Goal: Transaction & Acquisition: Purchase product/service

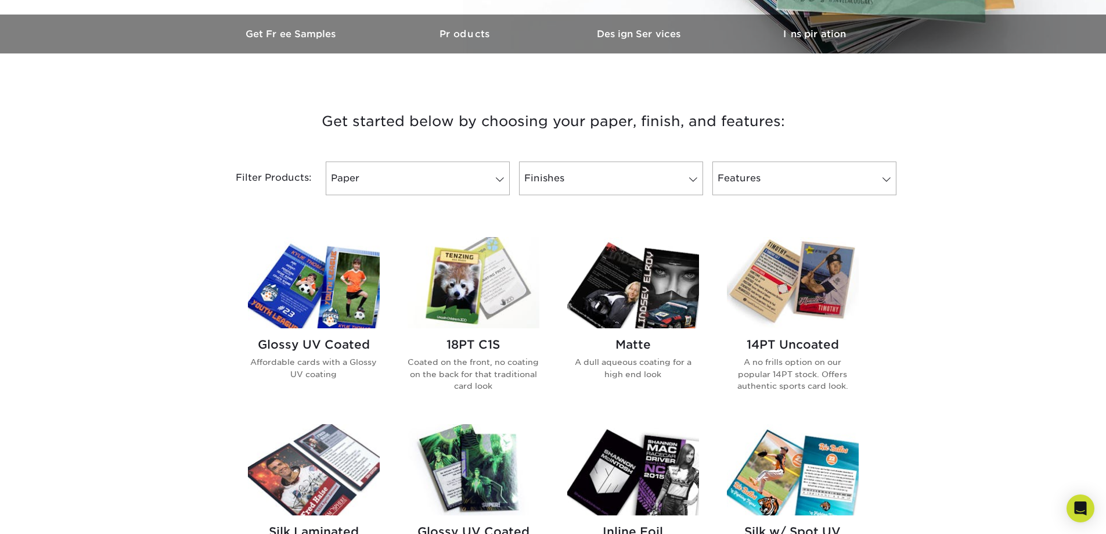
scroll to position [406, 0]
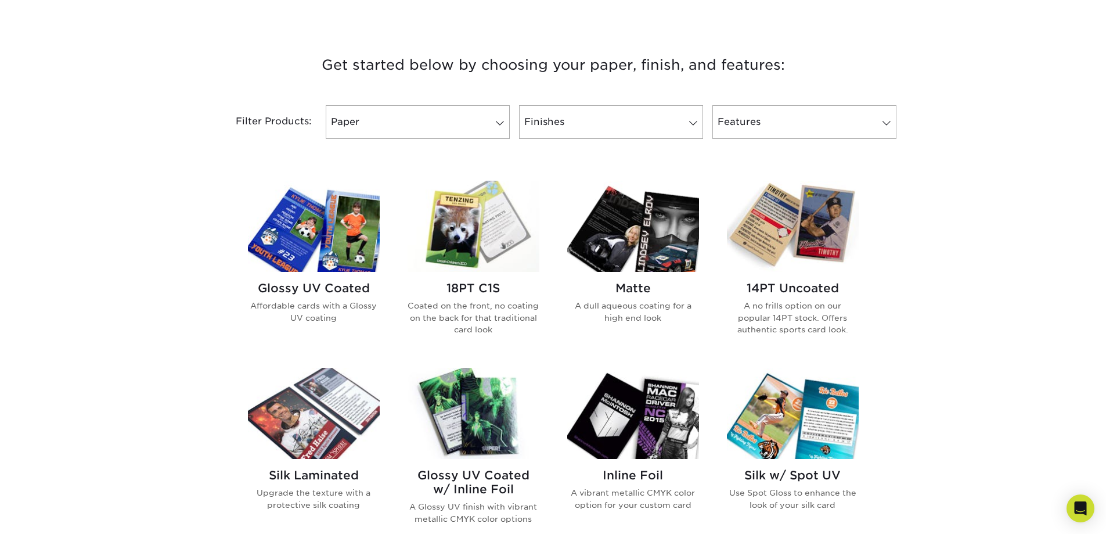
click at [359, 285] on h2 "Glossy UV Coated" at bounding box center [314, 288] width 132 height 14
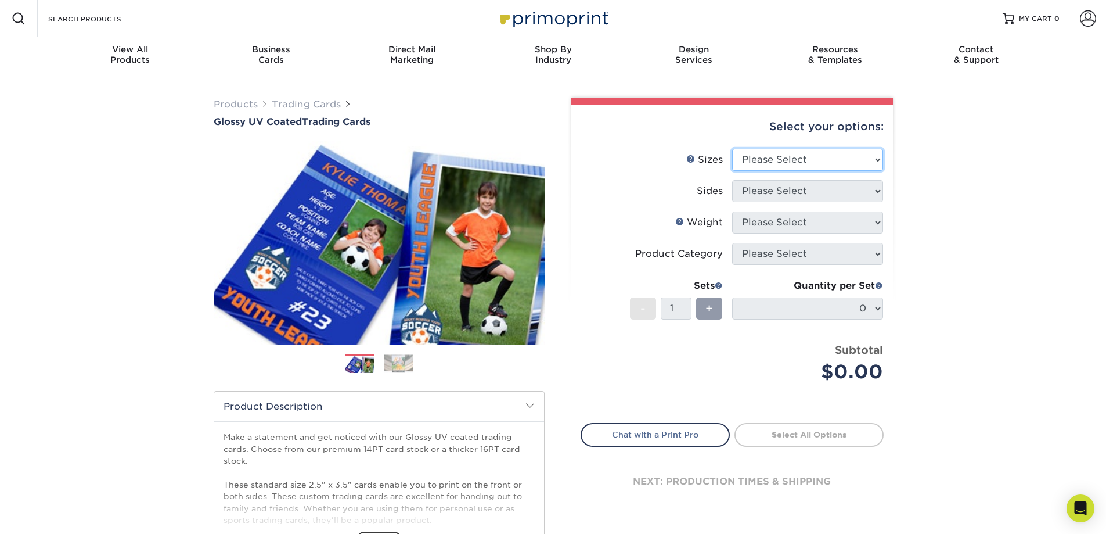
click at [829, 160] on select "Please Select 2.5" x 3.5"" at bounding box center [807, 160] width 151 height 22
select select "2.50x3.50"
click at [732, 149] on select "Please Select 2.5" x 3.5"" at bounding box center [807, 160] width 151 height 22
click at [815, 192] on select "Please Select Print Both Sides Print Front Only" at bounding box center [807, 191] width 151 height 22
select select "13abbda7-1d64-4f25-8bb2-c179b224825d"
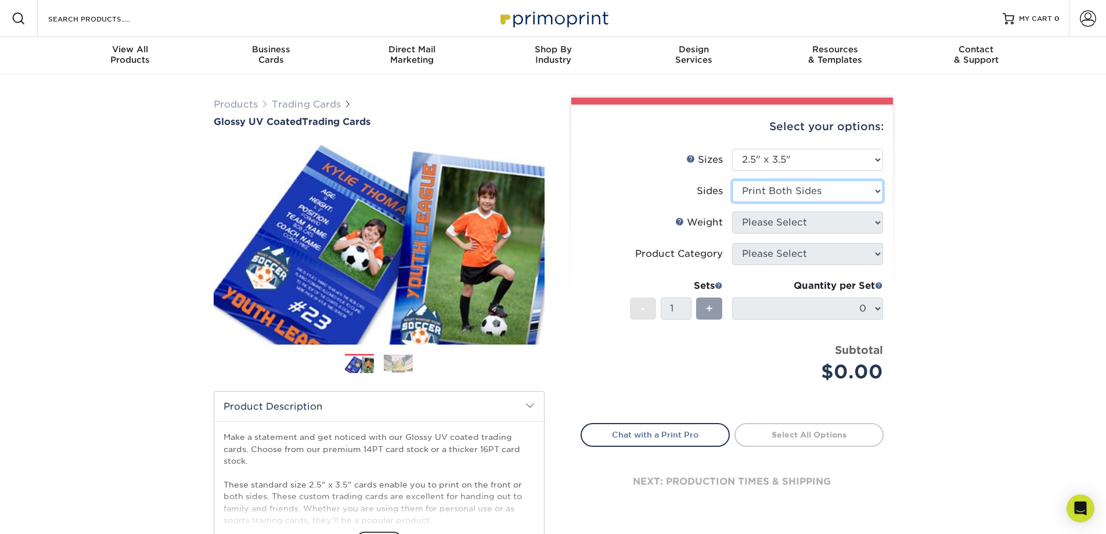
click at [732, 180] on select "Please Select Print Both Sides Print Front Only" at bounding box center [807, 191] width 151 height 22
click at [795, 222] on select "Please Select 16PT 14PT 18PT C1S" at bounding box center [807, 222] width 151 height 22
select select "14PT"
click at [732, 211] on select "Please Select 16PT 14PT 18PT C1S" at bounding box center [807, 222] width 151 height 22
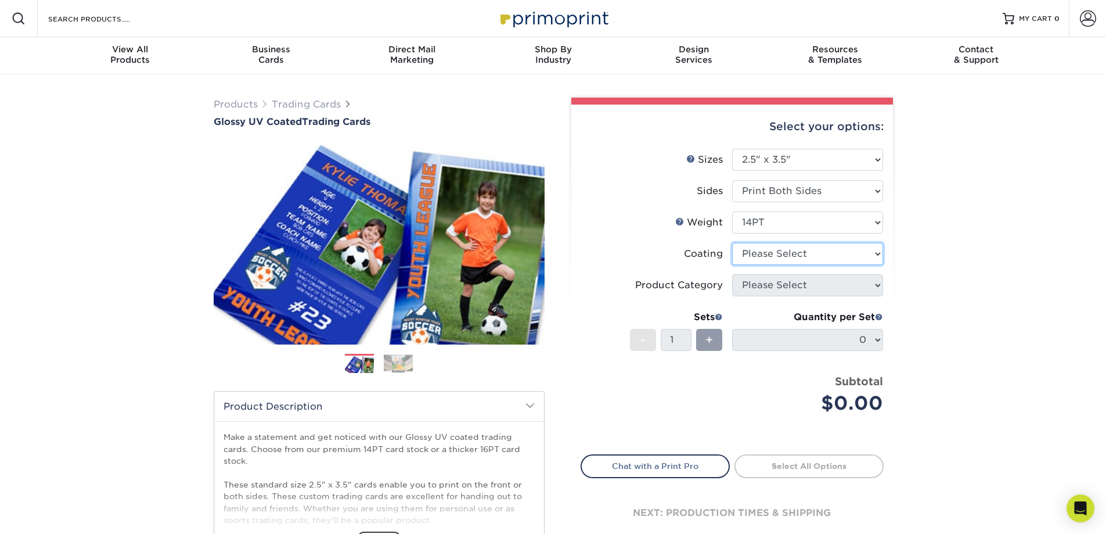
click at [785, 254] on select at bounding box center [807, 254] width 151 height 22
select select "ae367451-b2b8-45df-a344-0f05b6a12993"
click at [732, 243] on select at bounding box center [807, 254] width 151 height 22
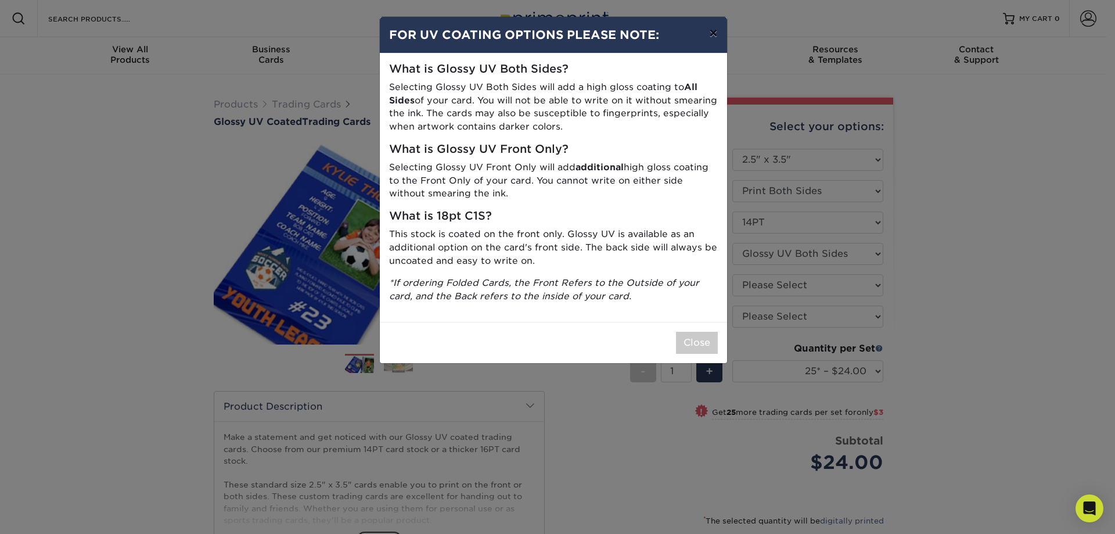
click at [711, 30] on button "×" at bounding box center [713, 33] width 27 height 33
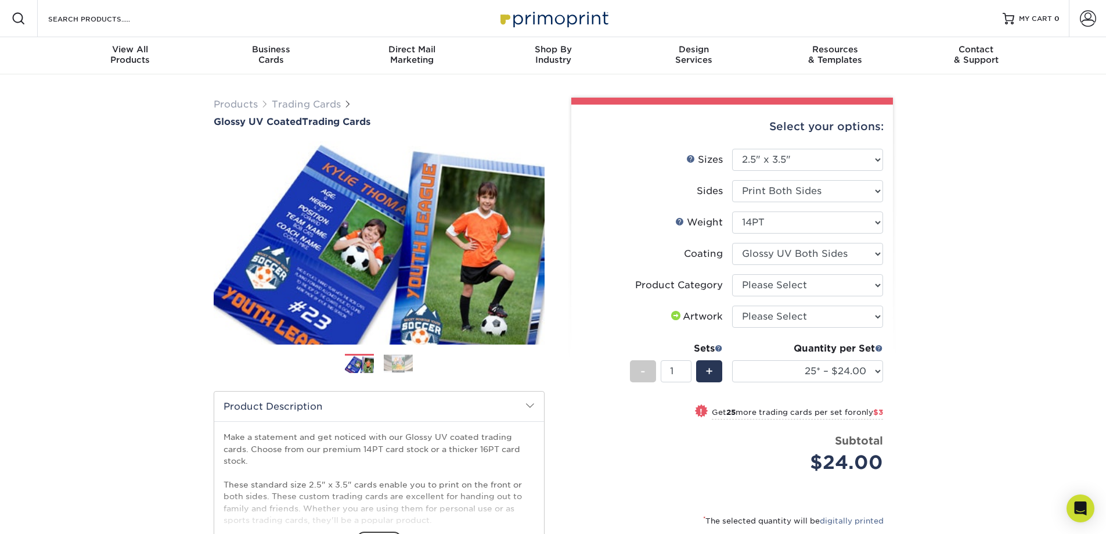
click at [952, 172] on div "Products Trading Cards Glossy UV Coated Trading Cards Previous Next /" at bounding box center [553, 384] width 1106 height 620
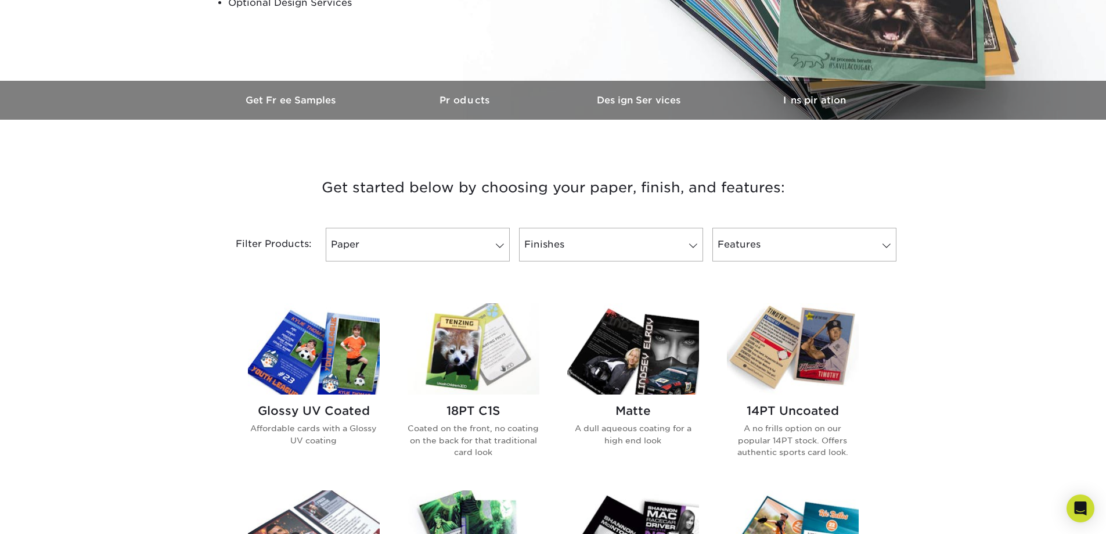
scroll to position [348, 0]
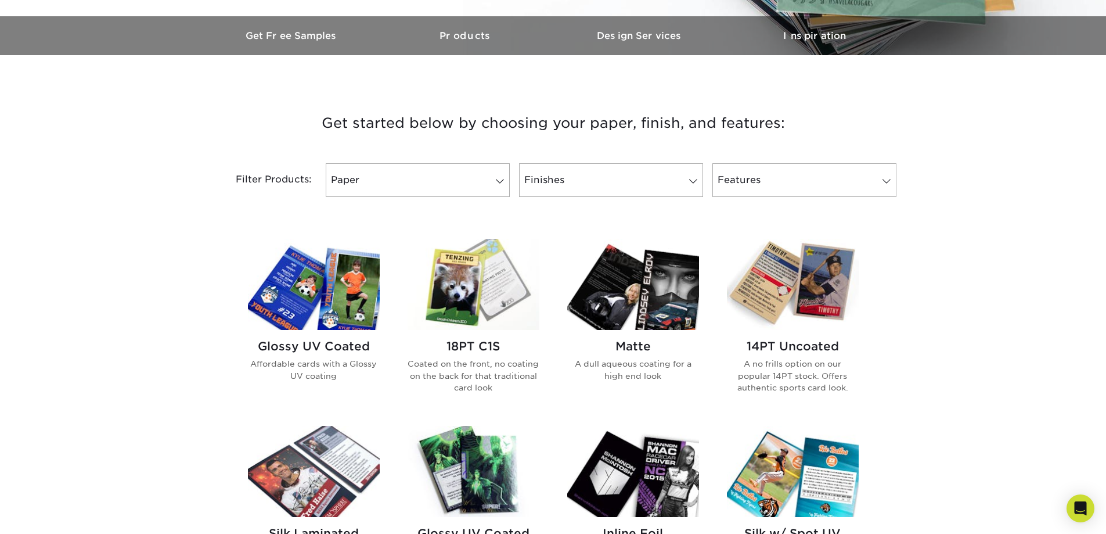
click at [783, 343] on h2 "14PT Uncoated" at bounding box center [793, 346] width 132 height 14
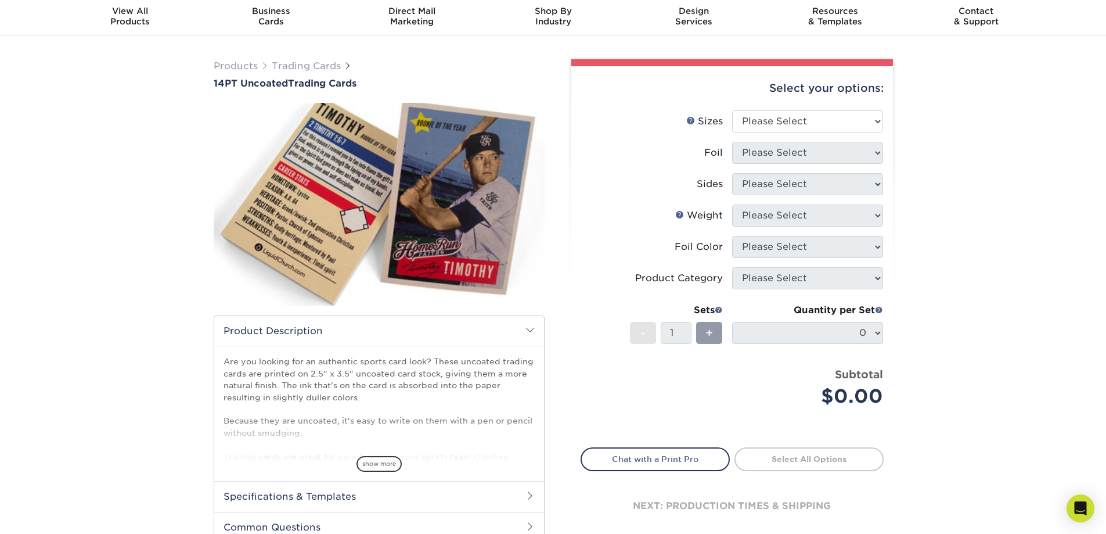
scroll to position [58, 0]
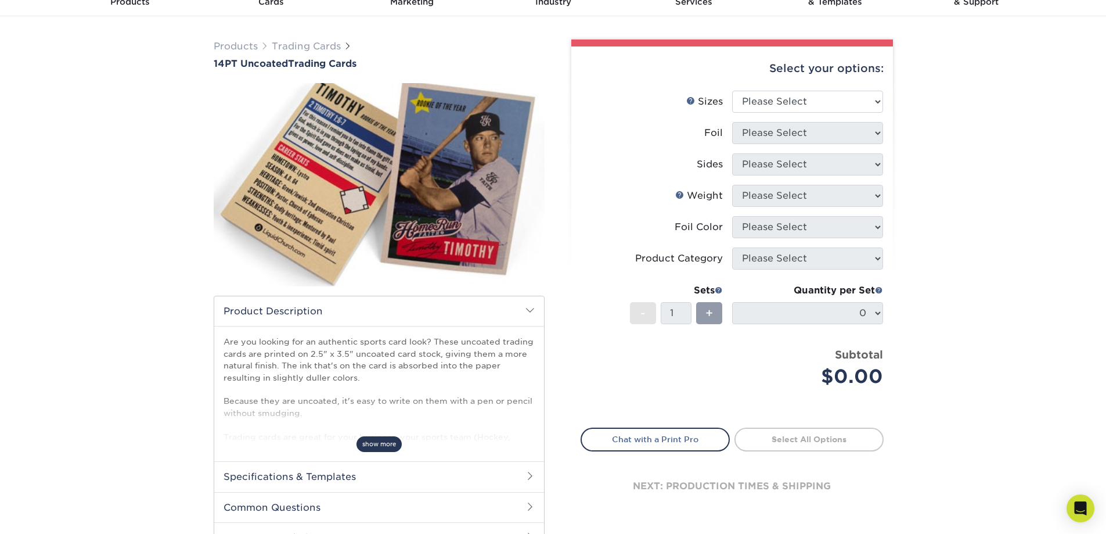
click at [387, 446] on span "show more" at bounding box center [378, 444] width 45 height 16
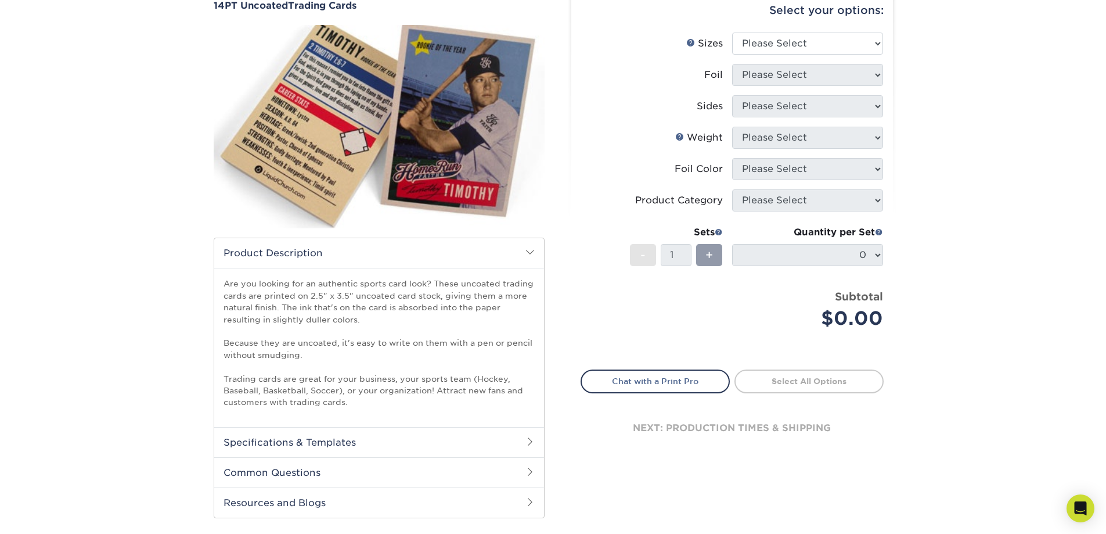
scroll to position [0, 0]
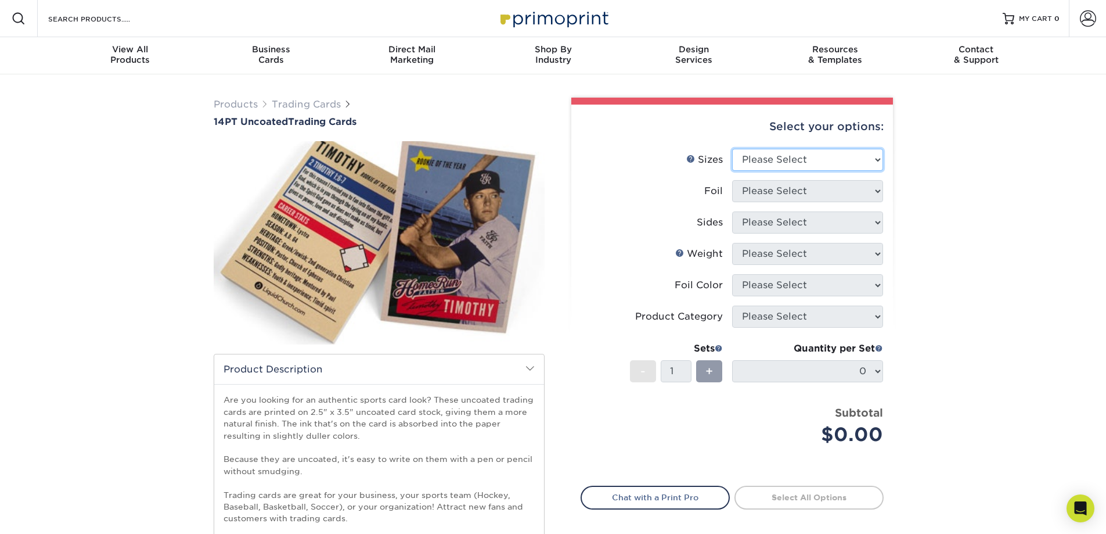
click at [805, 161] on select "Please Select 2.5" x 3.5"" at bounding box center [807, 160] width 151 height 22
select select "2.50x3.50"
click at [732, 149] on select "Please Select 2.5" x 3.5"" at bounding box center [807, 160] width 151 height 22
click at [785, 196] on select "Please Select Yes No" at bounding box center [807, 191] width 151 height 22
select select "0"
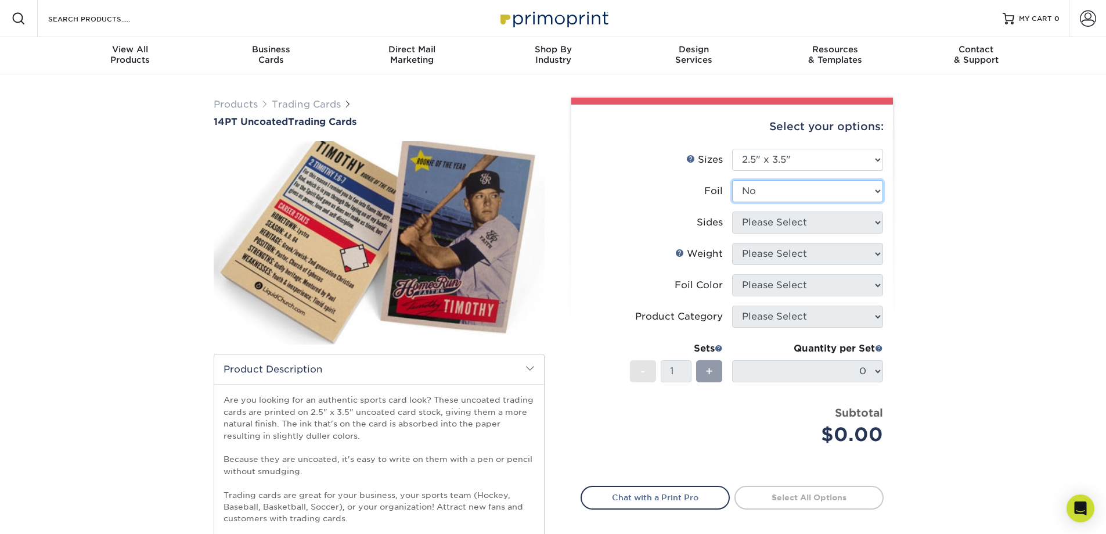
click at [732, 180] on select "Please Select Yes No" at bounding box center [807, 191] width 151 height 22
click at [766, 217] on select "Please Select Print Both Sides Print Front Only" at bounding box center [807, 222] width 151 height 22
select select "13abbda7-1d64-4f25-8bb2-c179b224825d"
click at [732, 211] on select "Please Select Print Both Sides Print Front Only" at bounding box center [807, 222] width 151 height 22
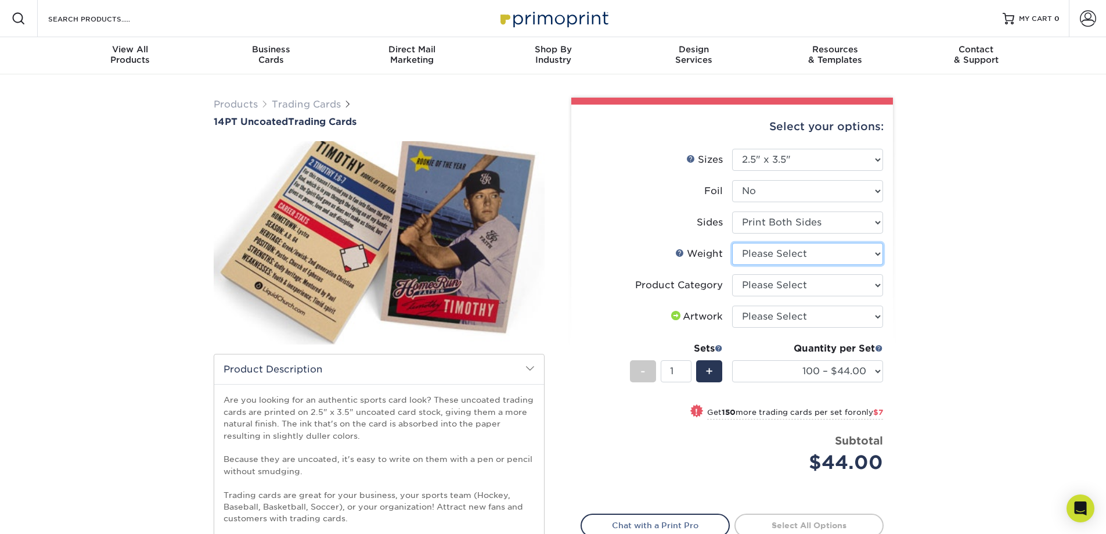
drag, startPoint x: 819, startPoint y: 257, endPoint x: 808, endPoint y: 259, distance: 11.4
click at [809, 259] on select "Please Select 14PT Uncoated" at bounding box center [807, 254] width 151 height 22
select select "14PT Uncoated"
click at [732, 243] on select "Please Select 14PT Uncoated" at bounding box center [807, 254] width 151 height 22
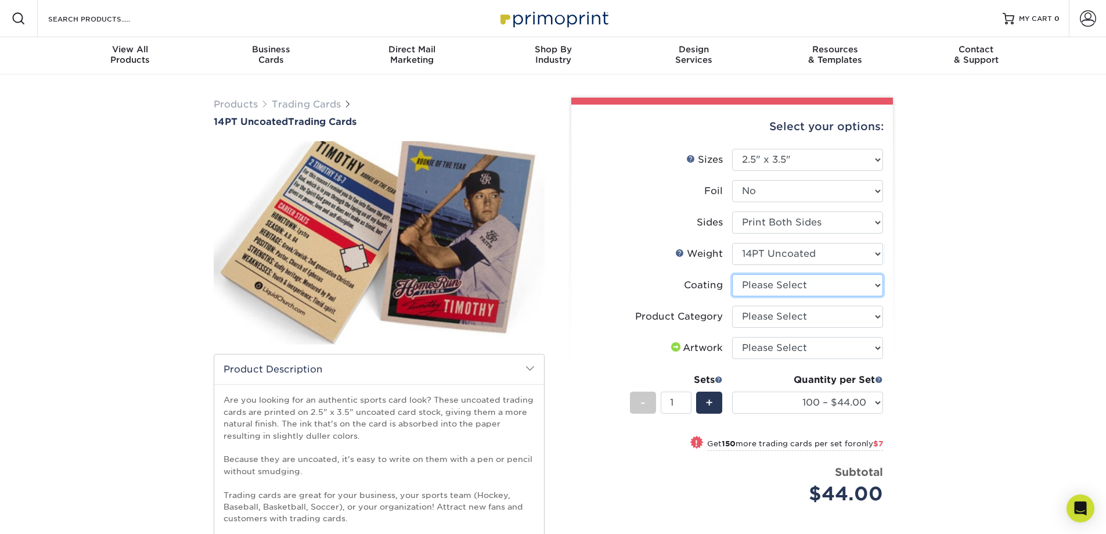
click at [806, 289] on select at bounding box center [807, 285] width 151 height 22
select select "3e7618de-abca-4bda-9f97-8b9129e913d8"
click at [732, 274] on select at bounding box center [807, 285] width 151 height 22
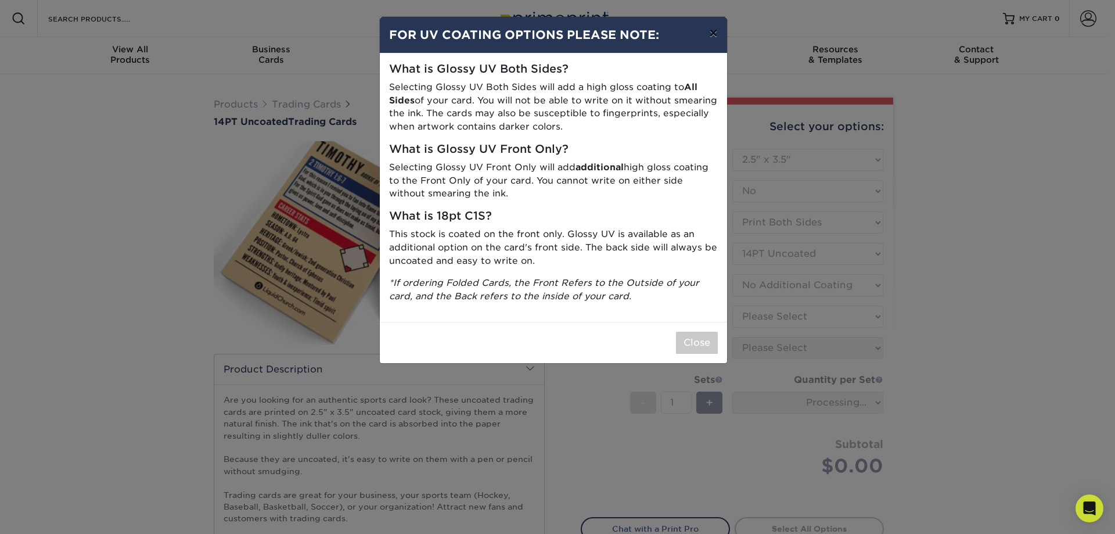
click at [716, 38] on button "×" at bounding box center [713, 33] width 27 height 33
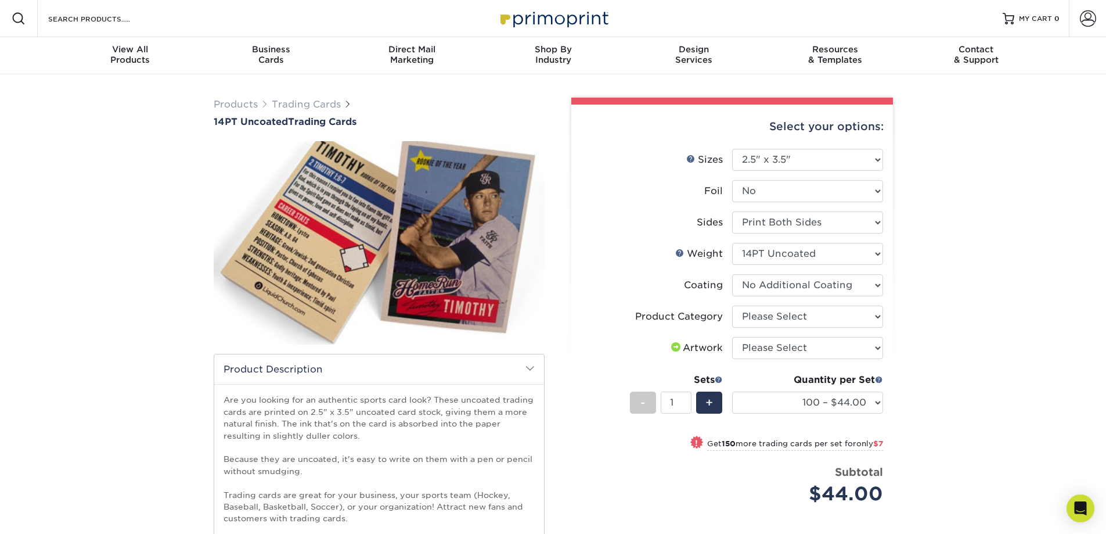
scroll to position [116, 0]
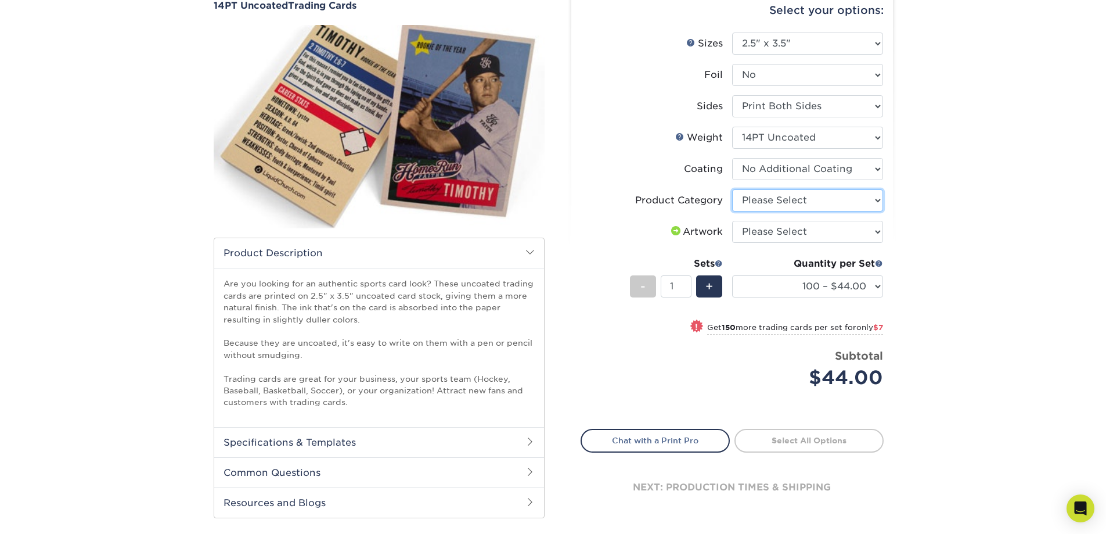
click at [814, 207] on select "Please Select Trading Cards" at bounding box center [807, 200] width 151 height 22
select select "c2f9bce9-36c2-409d-b101-c29d9d031e18"
click at [732, 189] on select "Please Select Trading Cards" at bounding box center [807, 200] width 151 height 22
click at [799, 234] on select "Please Select I will upload files I need a design - $100" at bounding box center [807, 232] width 151 height 22
select select "upload"
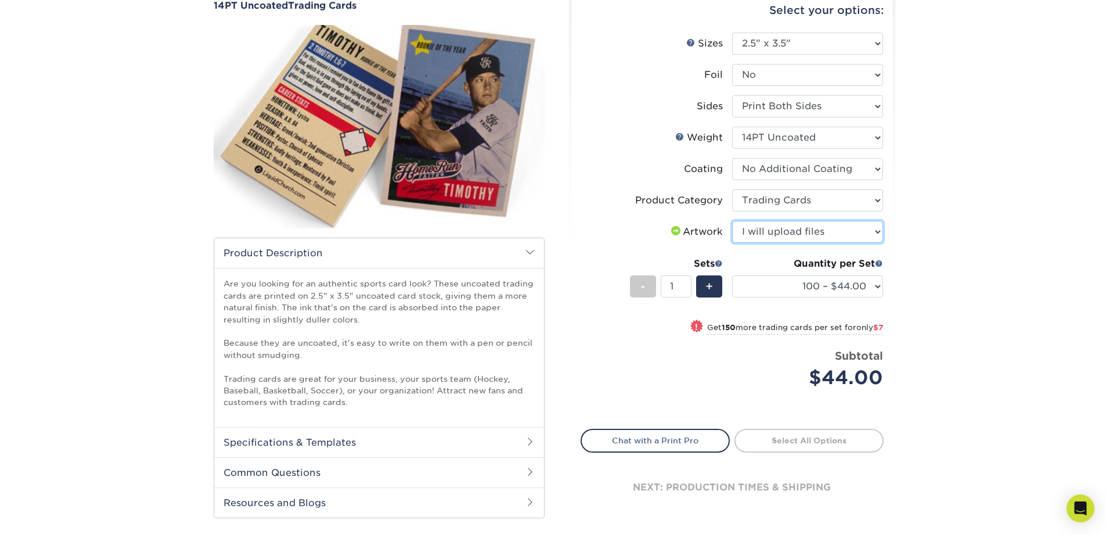
click at [732, 221] on select "Please Select I will upload files I need a design - $100" at bounding box center [807, 232] width 151 height 22
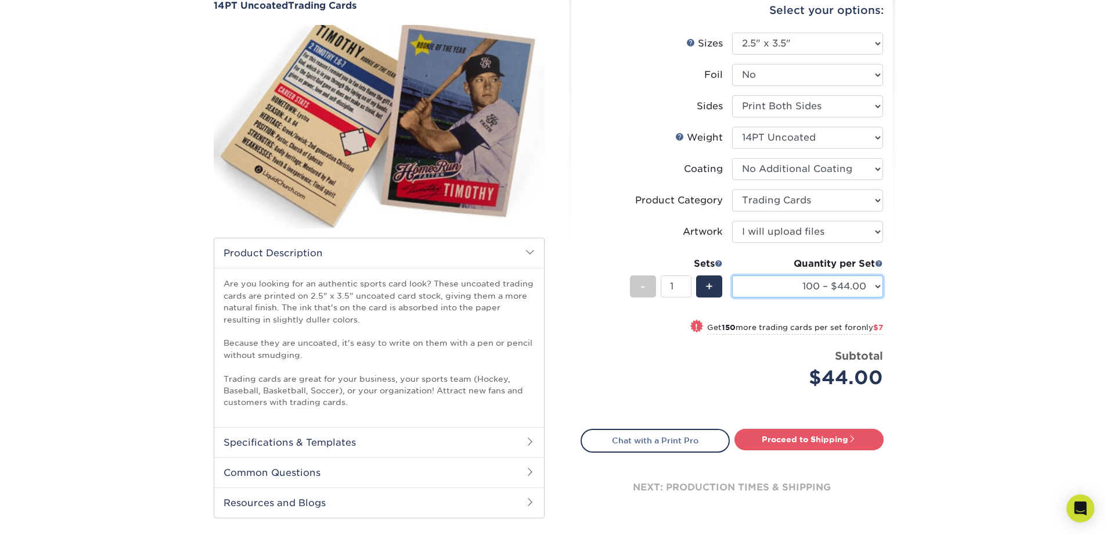
click at [832, 287] on select "100 – $44.00 250 – $51.00 500 – $54.00 1000 – $78.00 2500 – $148.00 5000 – $198…" at bounding box center [807, 286] width 151 height 22
click at [732, 275] on select "100 – $44.00 250 – $51.00 500 – $54.00 1000 – $78.00 2500 – $148.00 5000 – $198…" at bounding box center [807, 286] width 151 height 22
click at [952, 260] on div "Products Trading Cards 14PT Uncoated Trading Cards show more Templates" at bounding box center [553, 261] width 1106 height 606
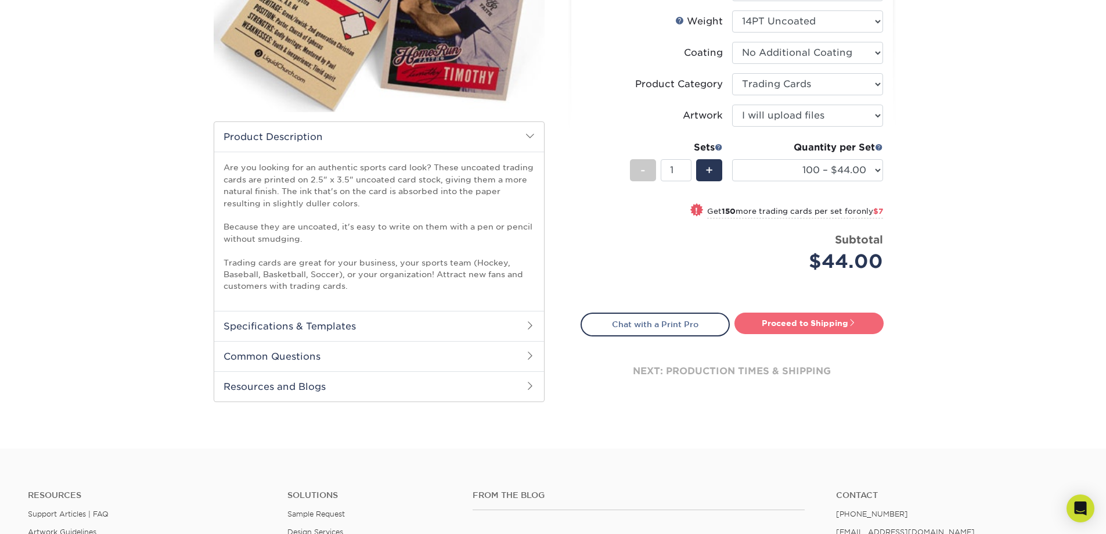
scroll to position [0, 0]
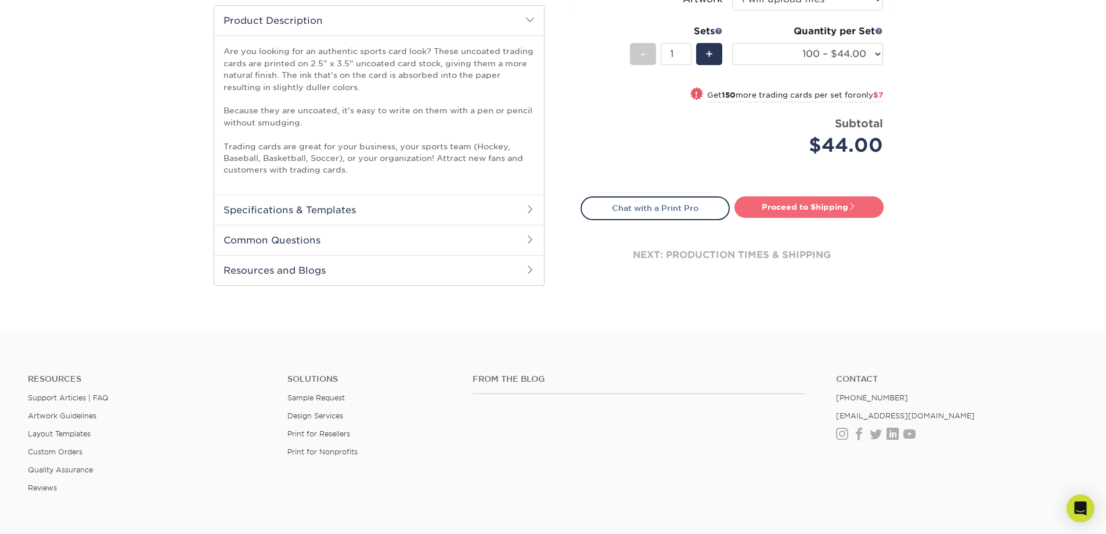
click at [806, 207] on link "Proceed to Shipping" at bounding box center [808, 206] width 149 height 21
type input "Set 1"
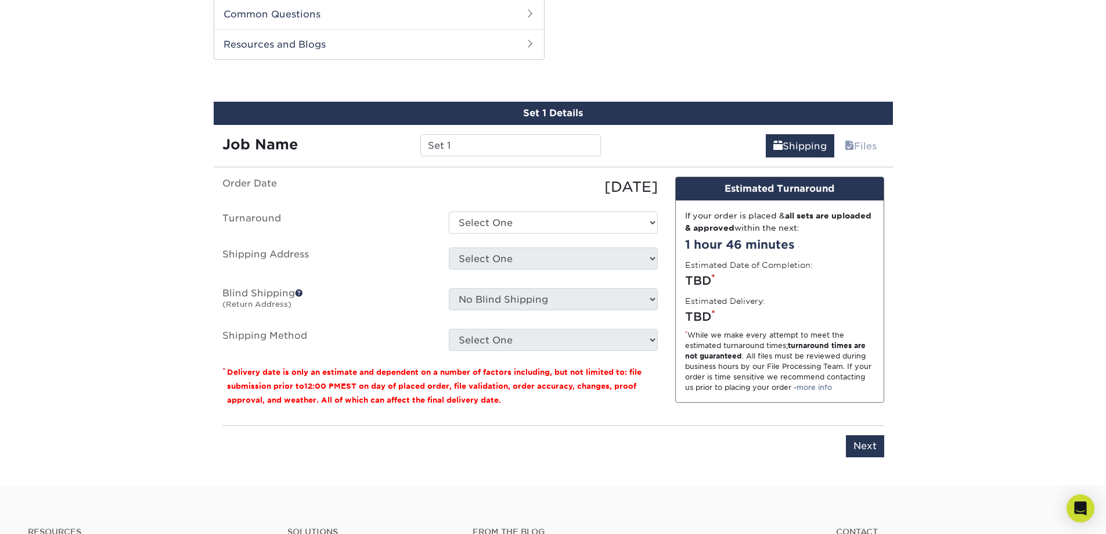
scroll to position [577, 0]
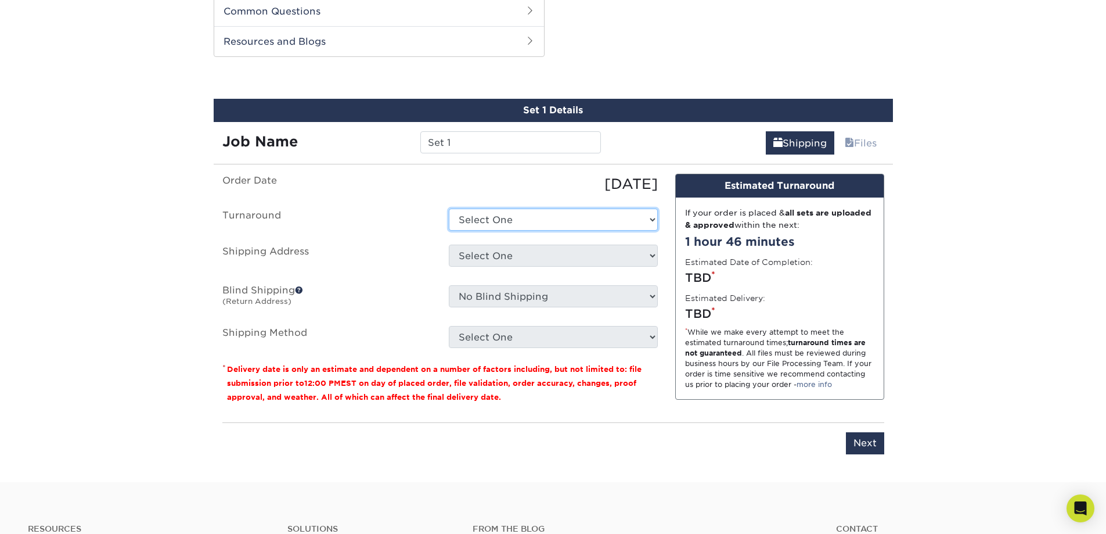
click at [517, 219] on select "Select One 2-4 Business Days 2 Day Next Business Day" at bounding box center [553, 219] width 209 height 22
select select "0cf973fe-bf75-479b-b69a-df131477f2d6"
click at [449, 208] on select "Select One 2-4 Business Days 2 Day Next Business Day" at bounding box center [553, 219] width 209 height 22
click at [503, 257] on select "Select One + Add New Address - Login" at bounding box center [553, 255] width 209 height 22
click at [503, 256] on select "Select One + Add New Address - Login" at bounding box center [553, 255] width 209 height 22
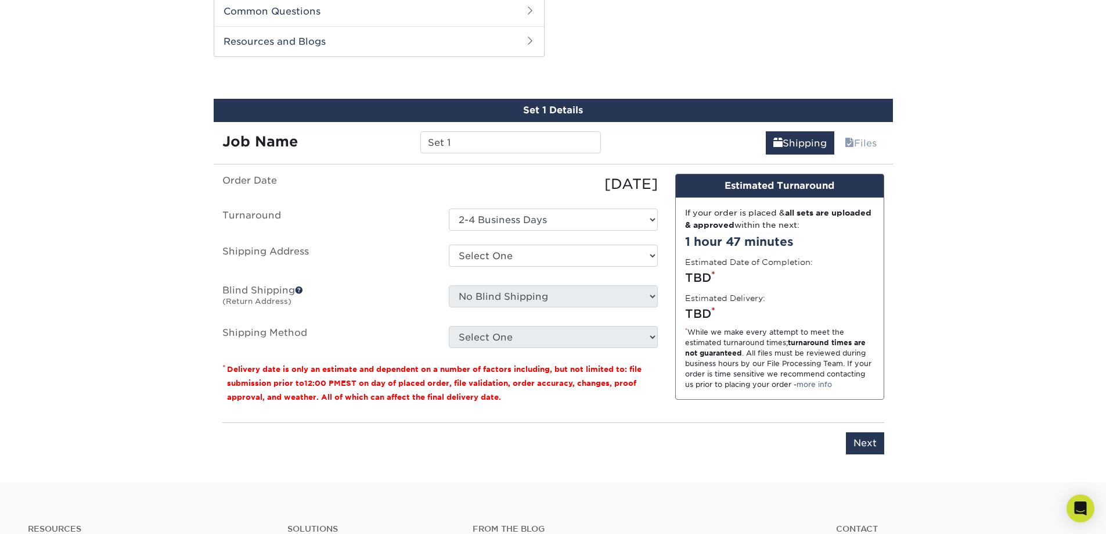
click at [890, 233] on div "Design Estimated Turnaround If your order is placed & all sets are uploaded & a…" at bounding box center [779, 293] width 226 height 239
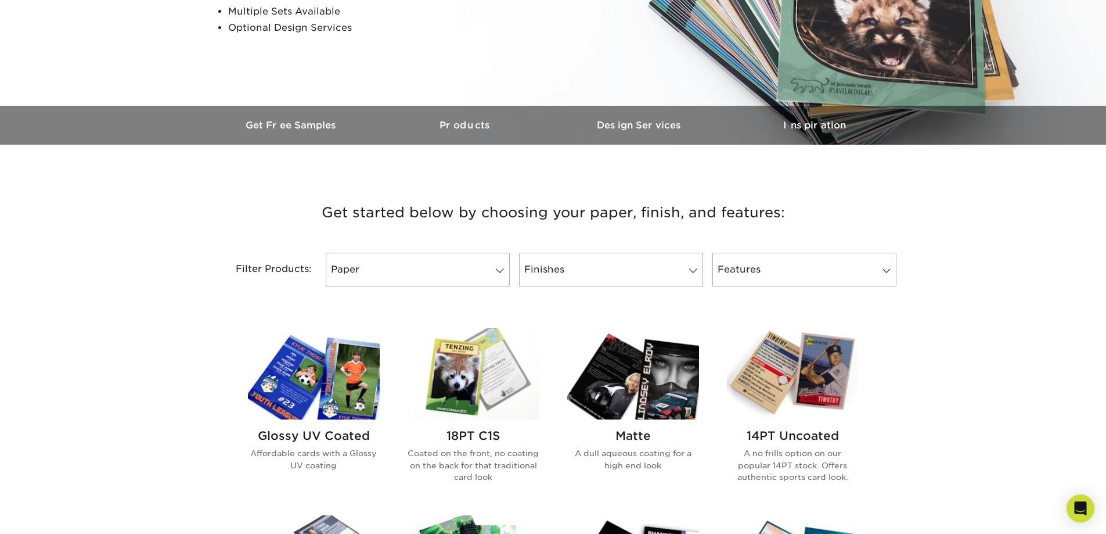
scroll to position [348, 0]
